Goal: Find specific page/section: Find specific page/section

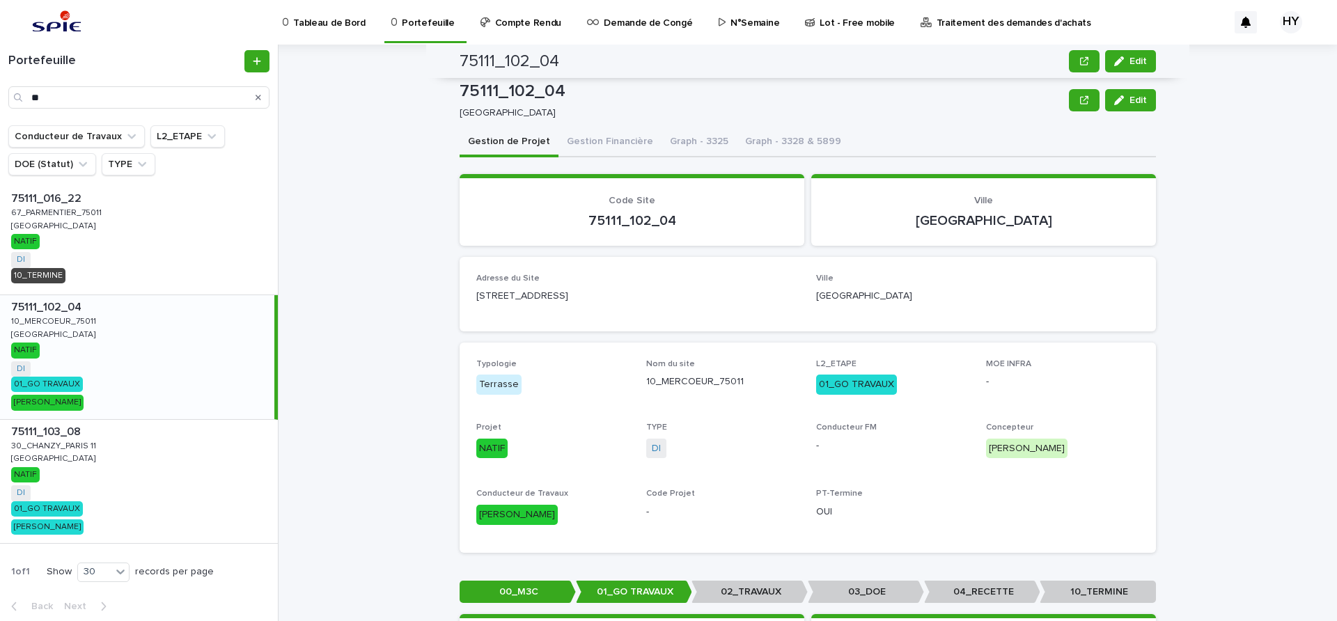
scroll to position [166, 0]
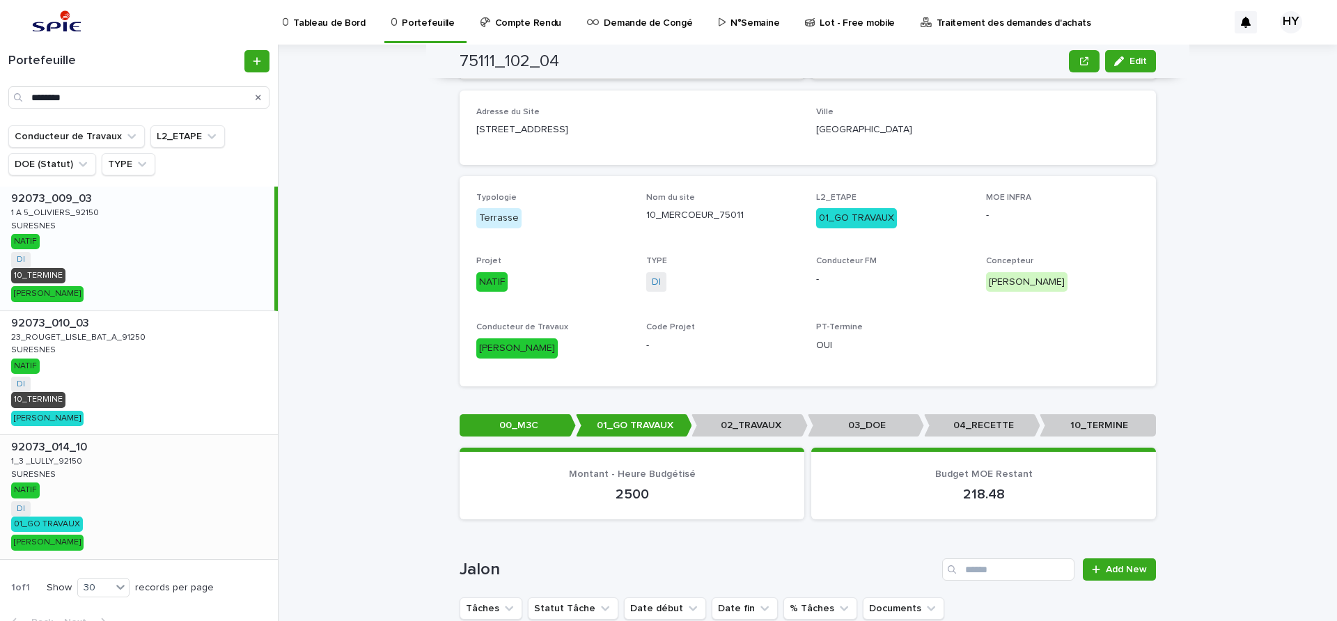
type input "********"
drag, startPoint x: 132, startPoint y: 471, endPoint x: 304, endPoint y: 194, distance: 326.2
click at [133, 471] on div "92073_014_10 92073_014_10 1_3 _LULLY_92150 1_3 _LULLY_92150 SURESNES SURESNES N…" at bounding box center [139, 497] width 278 height 124
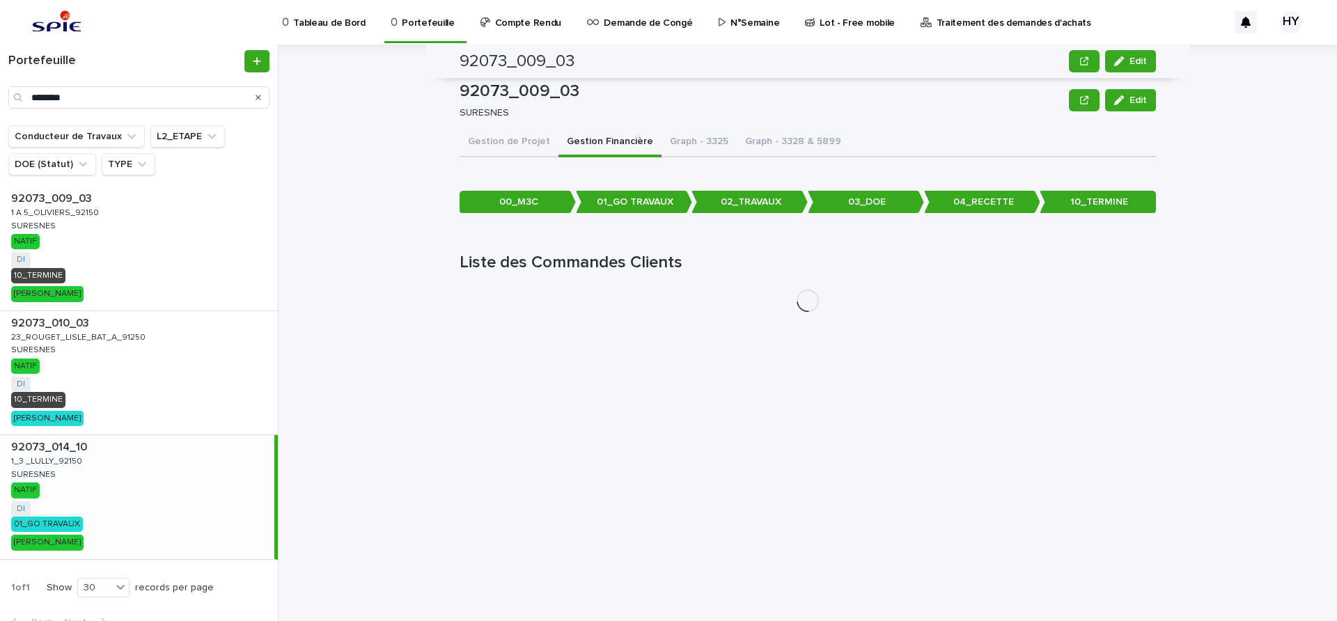
click at [594, 146] on button "Gestion Financière" at bounding box center [609, 142] width 103 height 29
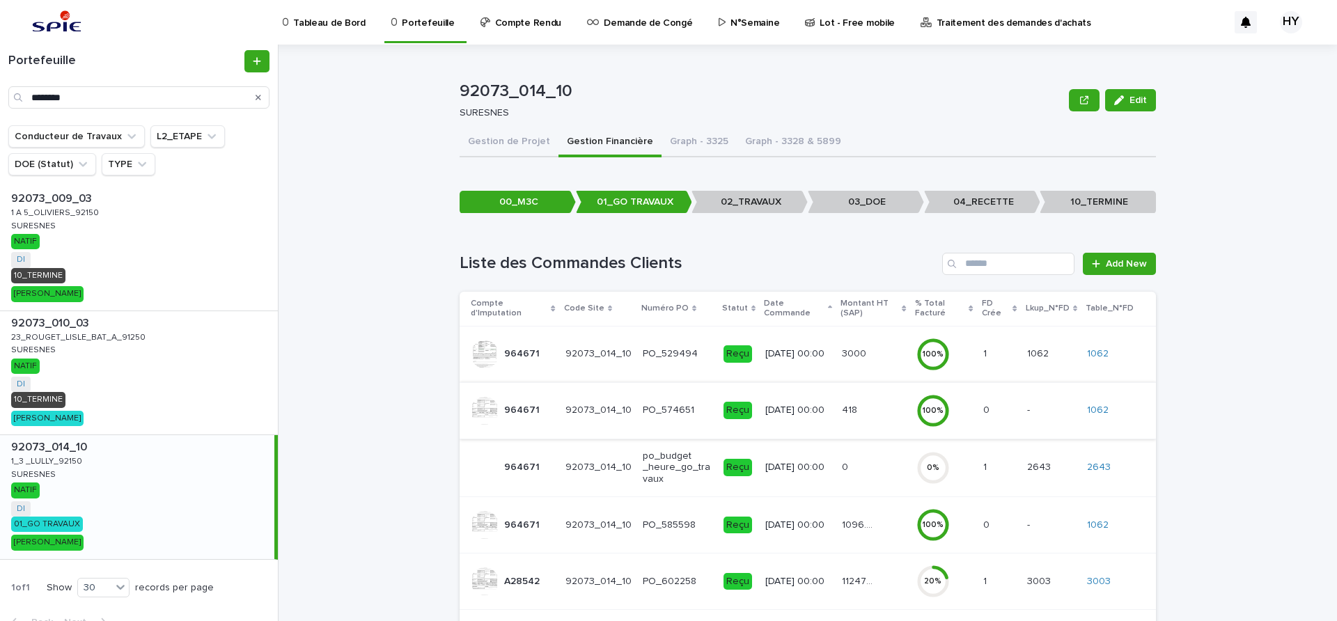
scroll to position [58, 0]
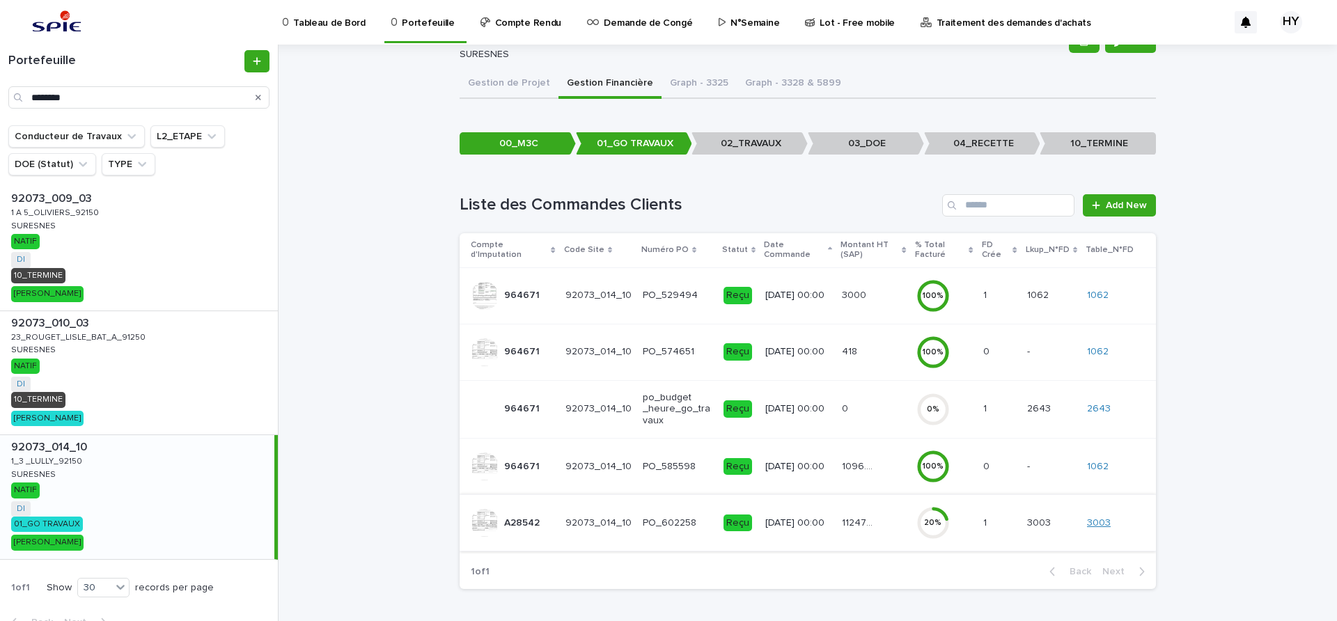
click at [1091, 525] on link "3003" at bounding box center [1099, 523] width 24 height 12
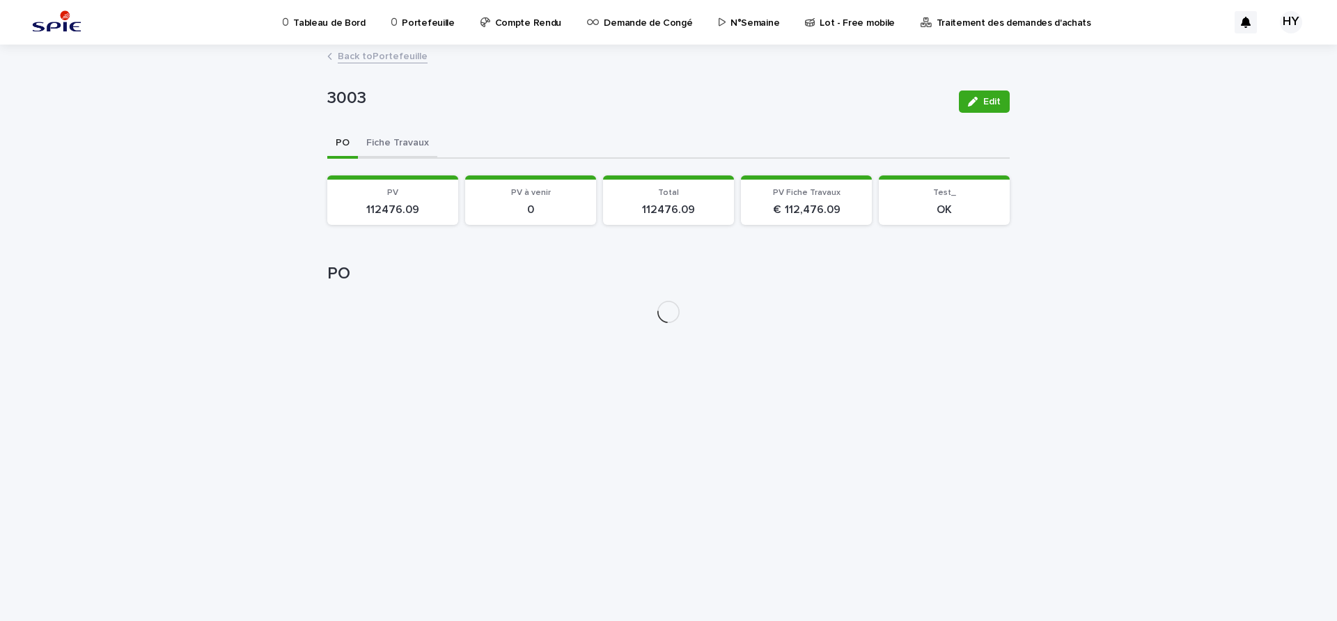
click at [402, 145] on button "Fiche Travaux" at bounding box center [397, 144] width 79 height 29
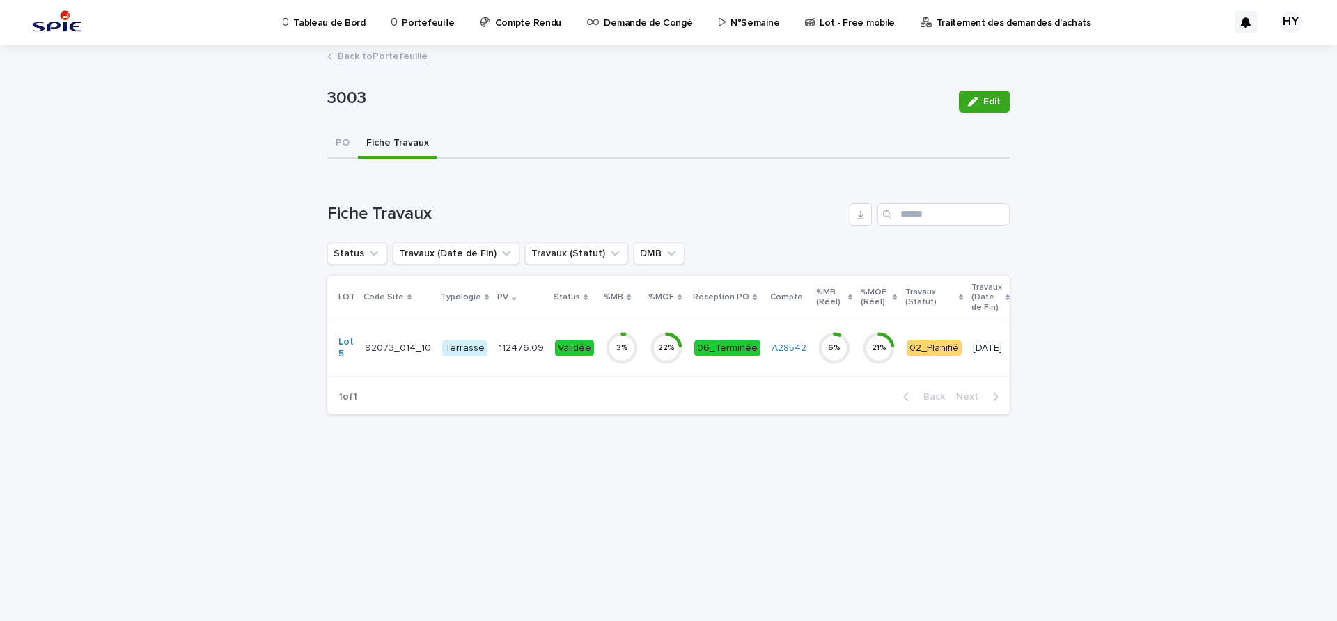
click at [605, 352] on div "3 %" at bounding box center [621, 348] width 33 height 10
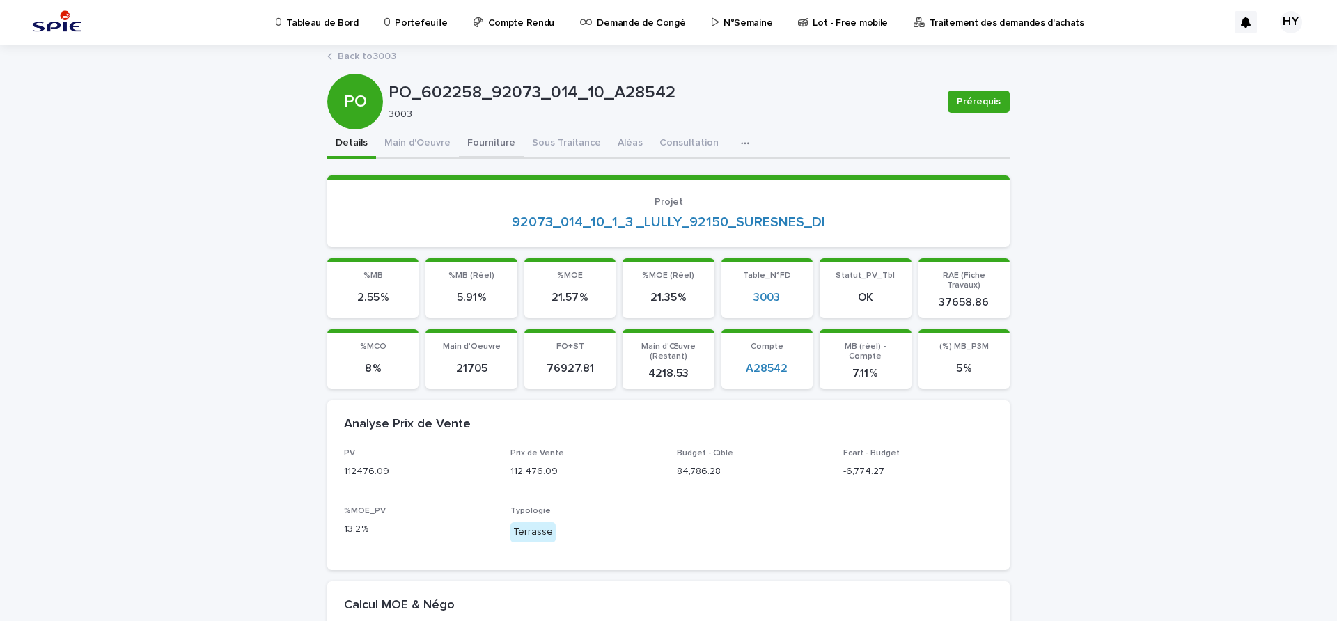
click at [493, 155] on button "Fourniture" at bounding box center [491, 144] width 65 height 29
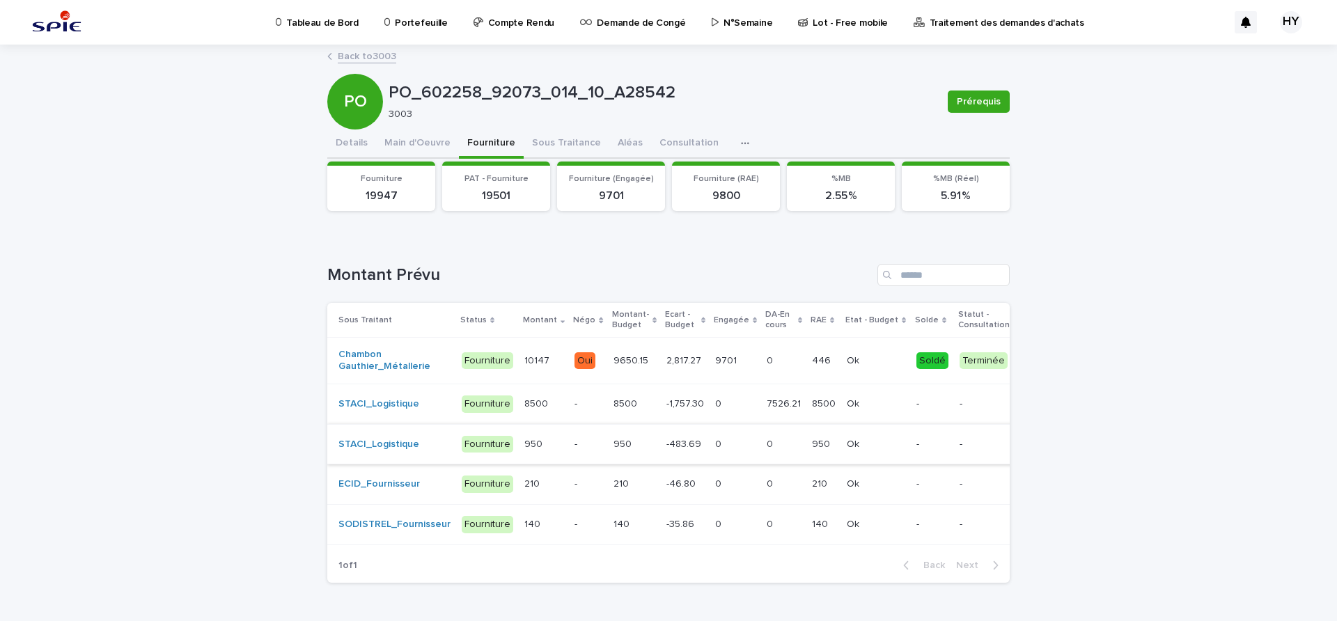
scroll to position [56, 0]
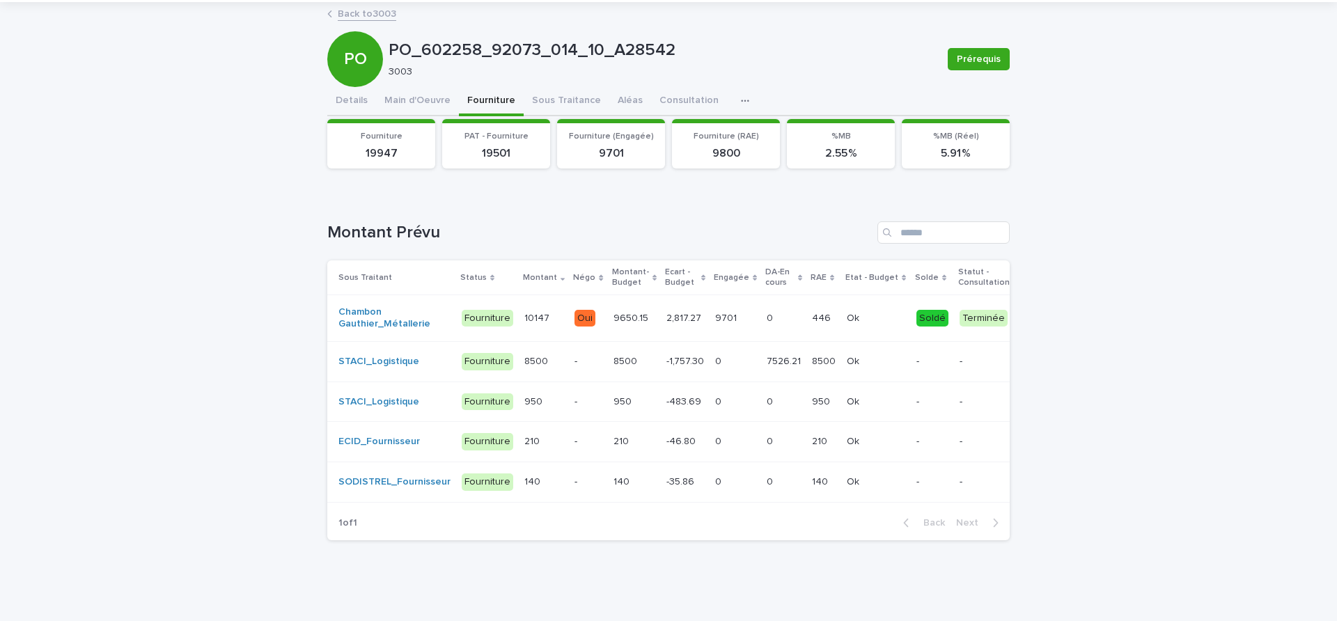
click at [668, 353] on p "-1,757.30" at bounding box center [686, 360] width 40 height 15
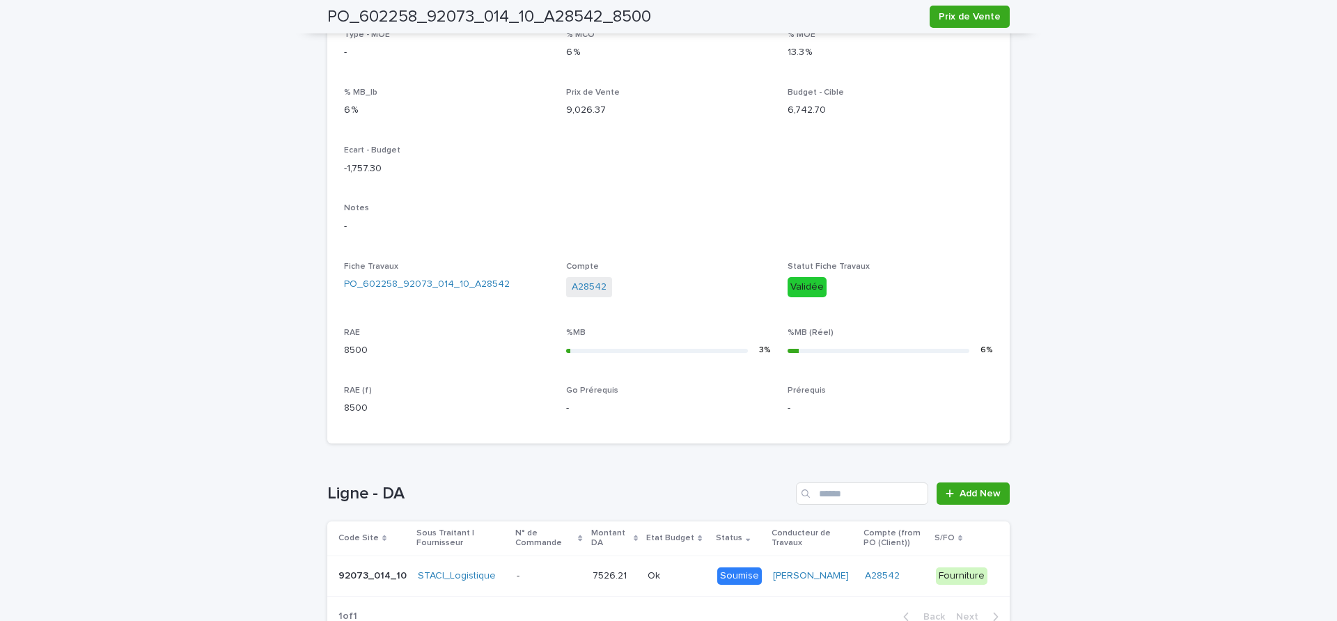
scroll to position [358, 0]
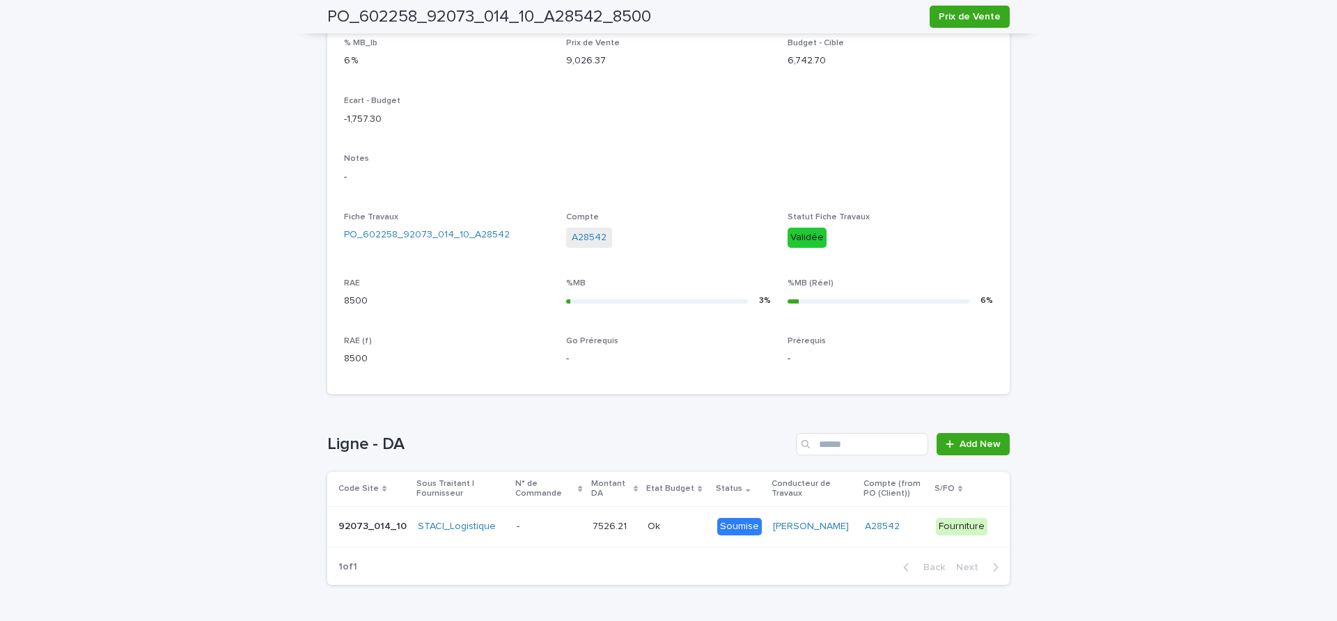
click at [518, 514] on td "- -" at bounding box center [549, 526] width 76 height 40
